Goal: Information Seeking & Learning: Learn about a topic

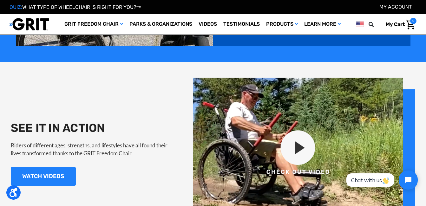
scroll to position [572, 0]
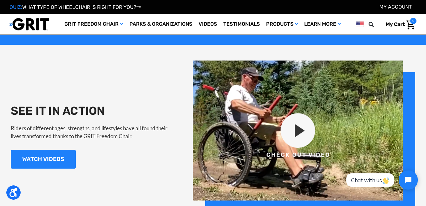
click at [300, 133] on img at bounding box center [304, 136] width 223 height 151
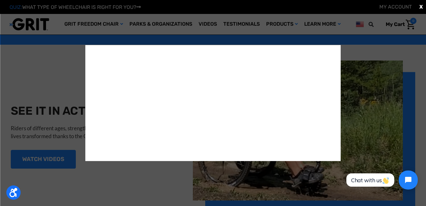
click at [48, 160] on div "X" at bounding box center [213, 103] width 426 height 206
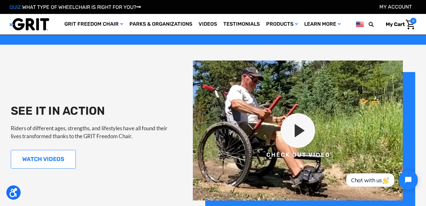
click at [48, 160] on link "WATCH VIDEOS" at bounding box center [43, 159] width 65 height 19
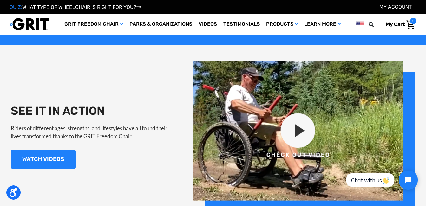
click at [295, 130] on img at bounding box center [304, 136] width 223 height 151
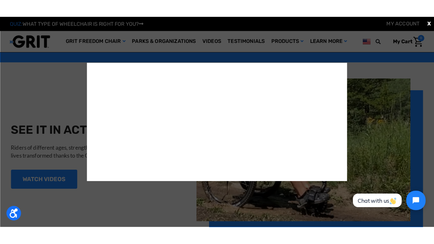
scroll to position [575, 0]
